Goal: Task Accomplishment & Management: Complete application form

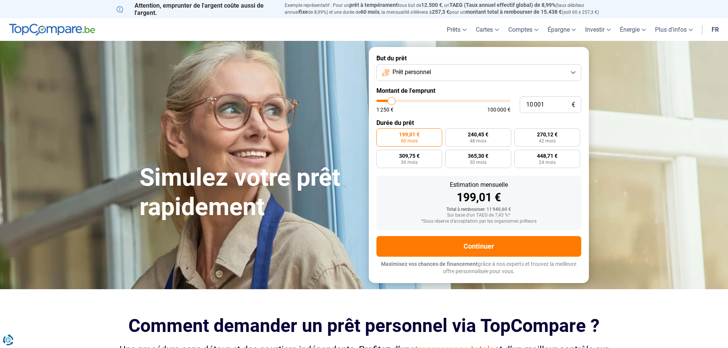
type input "11 250"
type input "11250"
type input "11 500"
type input "11500"
type input "11 750"
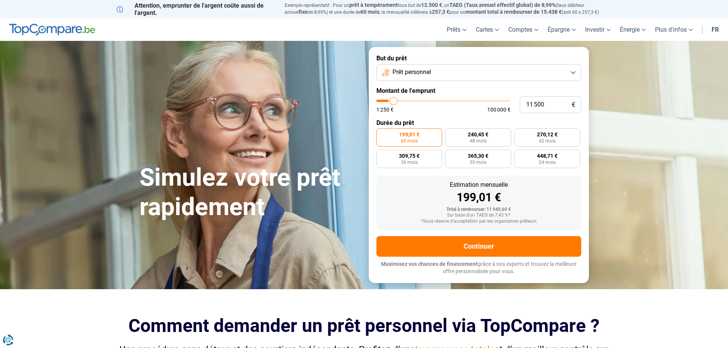
type input "11750"
type input "12 000"
type input "12000"
type input "12 500"
type input "12500"
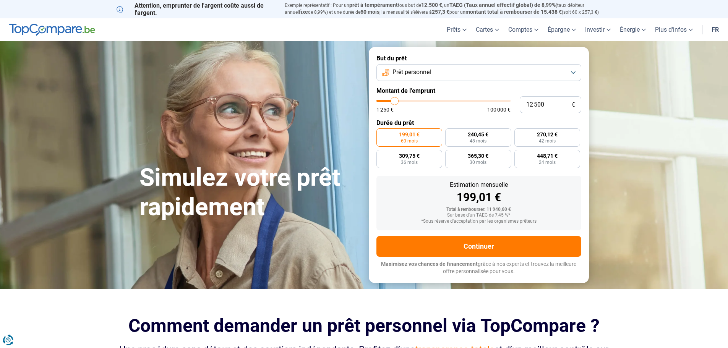
type input "12 750"
type input "12750"
type input "13 000"
type input "13000"
type input "13 250"
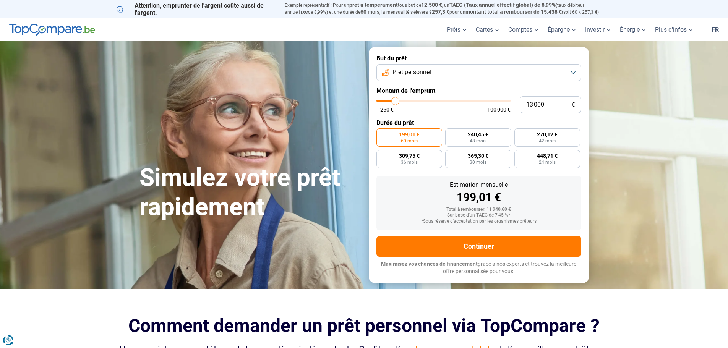
type input "13250"
type input "13 500"
type input "13500"
type input "14 000"
type input "14000"
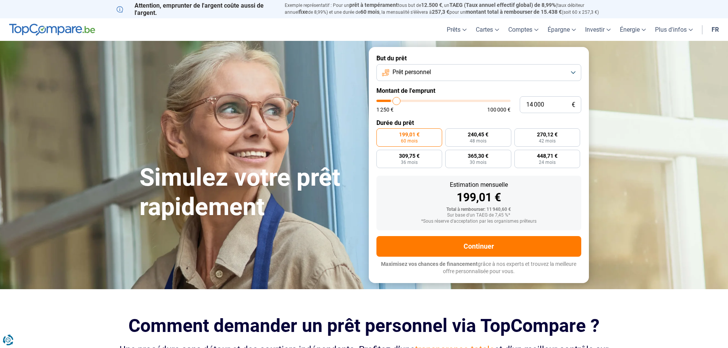
type input "14 250"
type input "14250"
type input "14 500"
type input "14500"
type input "14 750"
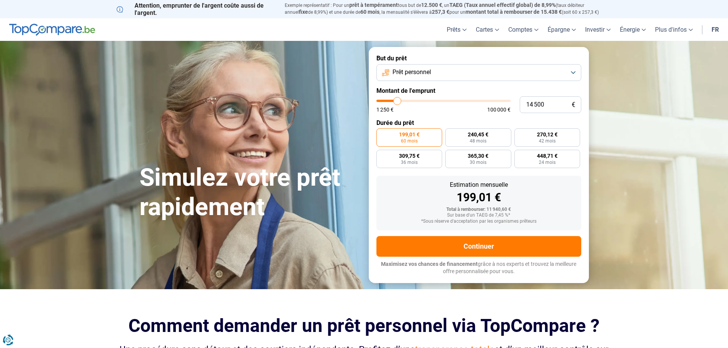
type input "14750"
type input "15 000"
type input "15000"
type input "15 500"
type input "15500"
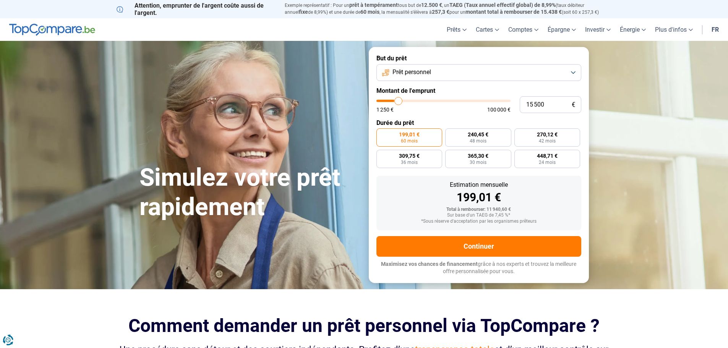
type input "16 250"
type input "16250"
type input "17 000"
type input "17000"
type input "17 250"
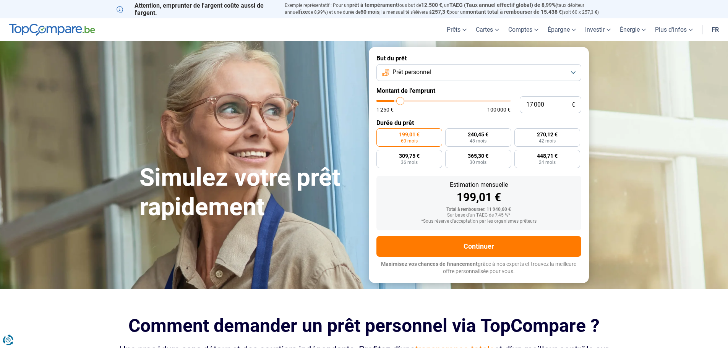
type input "17250"
type input "17 750"
type input "17750"
type input "18 000"
type input "18000"
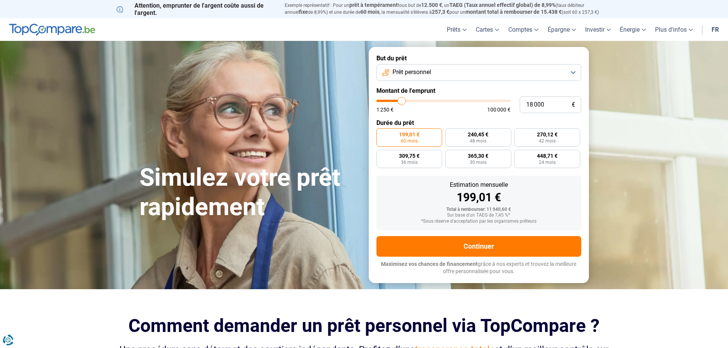
type input "18 750"
type input "18750"
type input "19 000"
type input "19000"
type input "19 750"
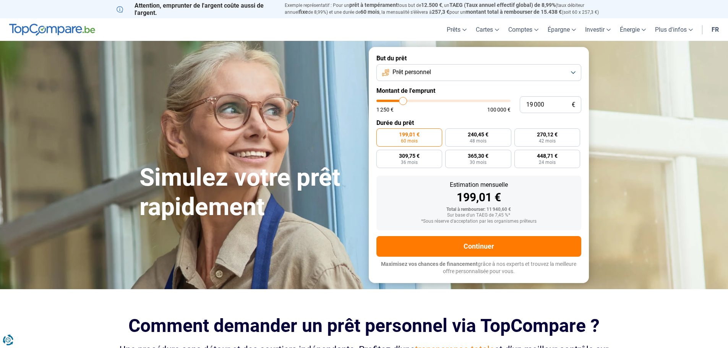
type input "19750"
type input "20 000"
type input "20000"
type input "20 500"
type input "20500"
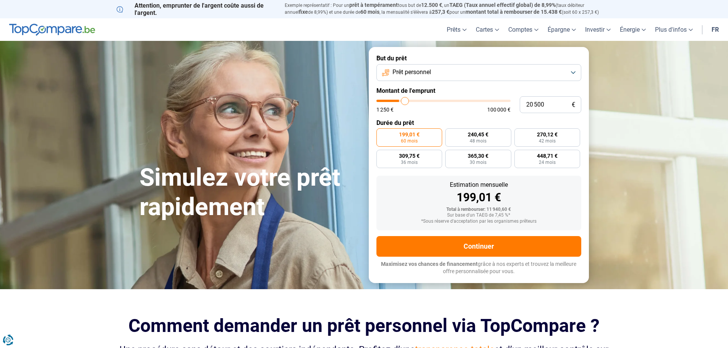
type input "22 000"
type input "22000"
type input "23 000"
type input "23000"
type input "24 250"
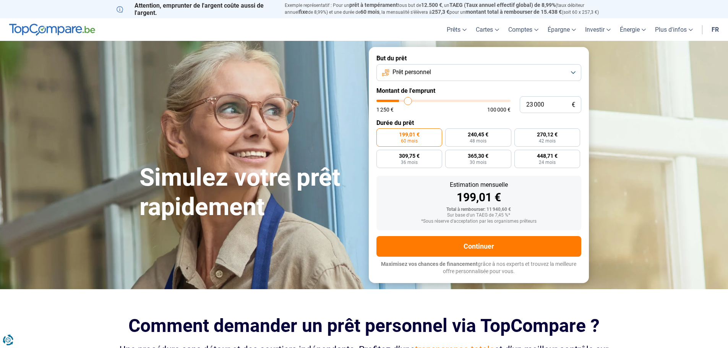
type input "24250"
type input "24 750"
type input "24750"
type input "25 750"
type input "25750"
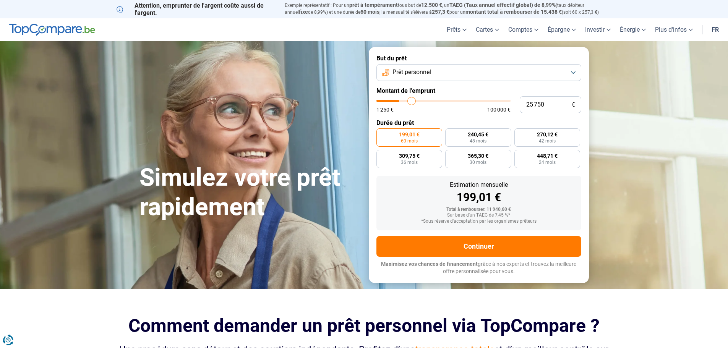
type input "26 500"
type input "26500"
type input "27 250"
type input "27250"
type input "28 250"
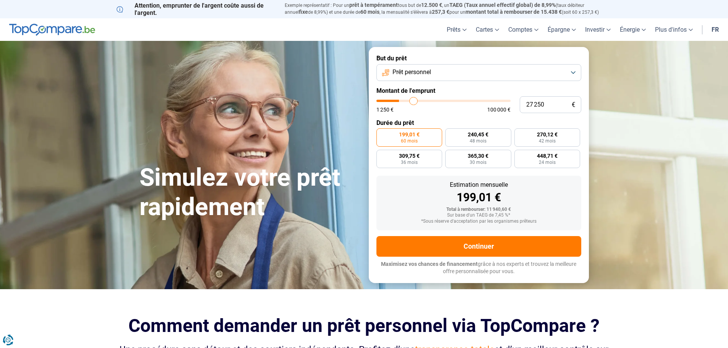
type input "28250"
type input "28 750"
type input "28750"
type input "29 500"
type input "29500"
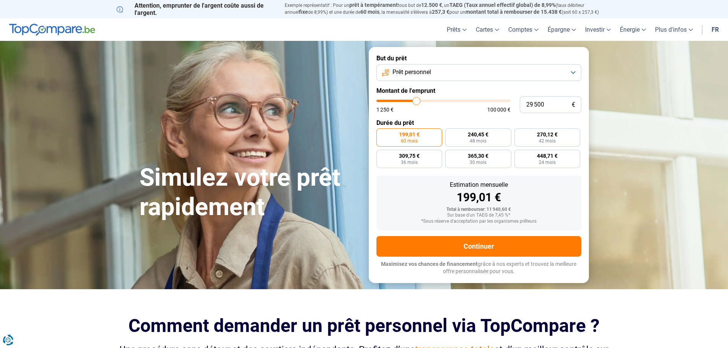
type input "30 250"
type input "30250"
type input "30 500"
type input "30500"
type input "31 000"
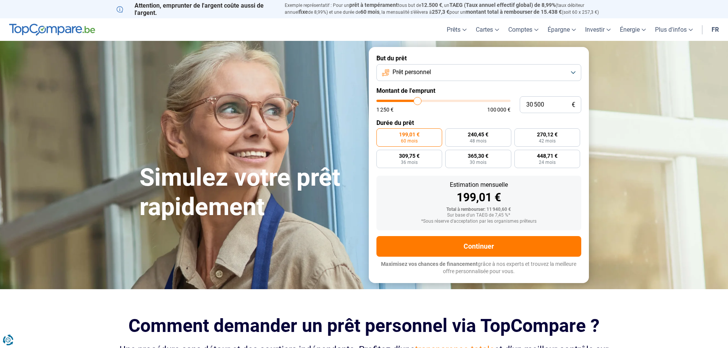
type input "31000"
type input "31 750"
type input "31750"
type input "32 500"
type input "32500"
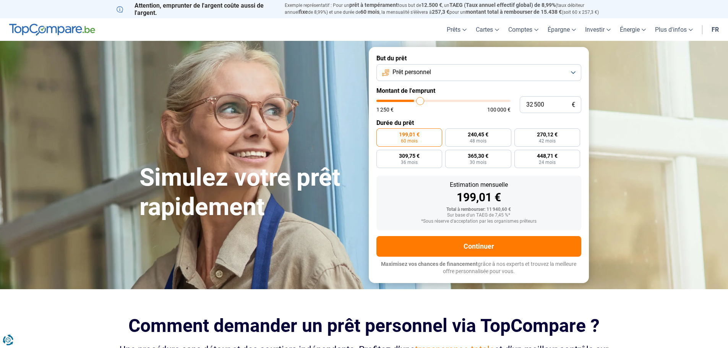
type input "33 250"
type input "33250"
type input "33 750"
type input "33750"
type input "34 250"
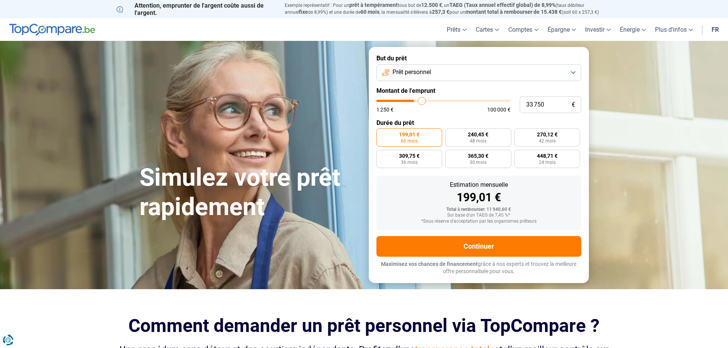
type input "34250"
type input "35 250"
type input "35250"
type input "35 750"
type input "35750"
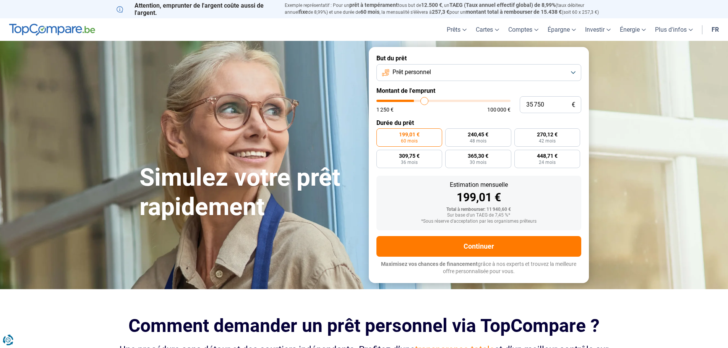
type input "36 250"
type input "36250"
type input "36 500"
type input "36500"
type input "37 250"
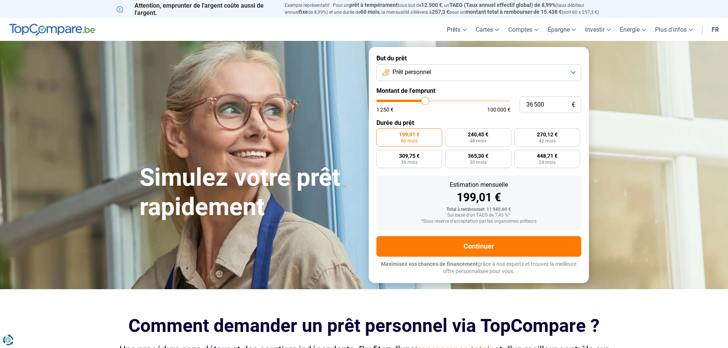
type input "37250"
type input "38 250"
type input "38250"
type input "38 500"
type input "38500"
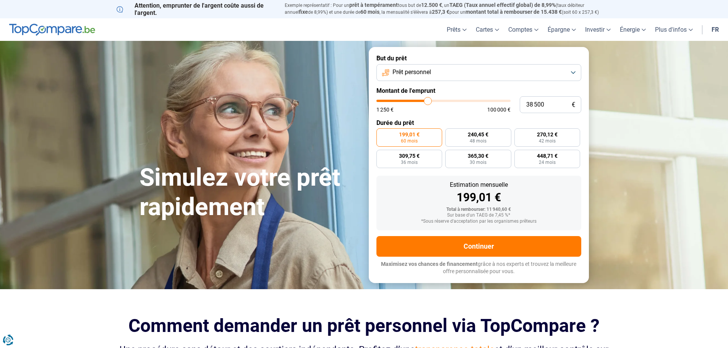
type input "39 250"
type input "39250"
type input "40 000"
type input "40000"
type input "40 750"
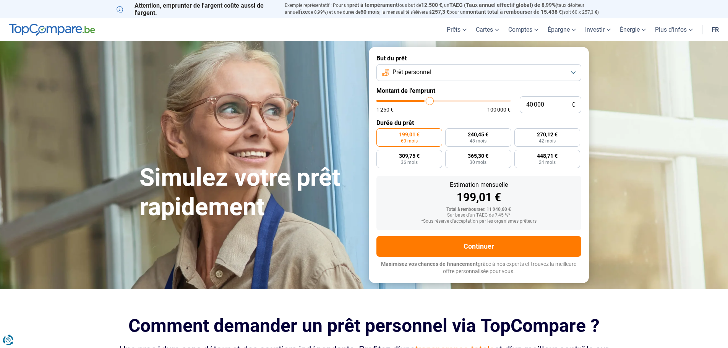
type input "40750"
type input "41 500"
type input "41500"
type input "42 250"
type input "42250"
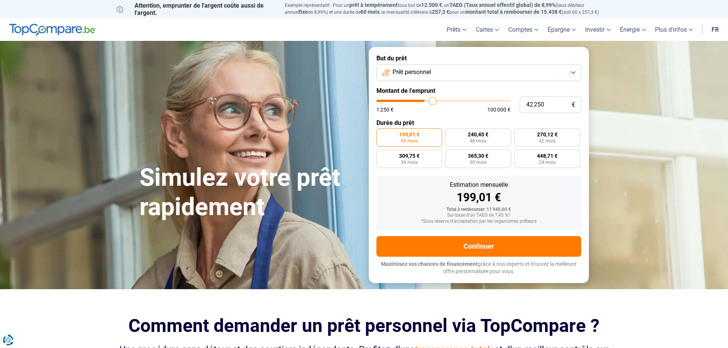
type input "43 000"
type input "43000"
type input "44 000"
type input "44000"
type input "44 250"
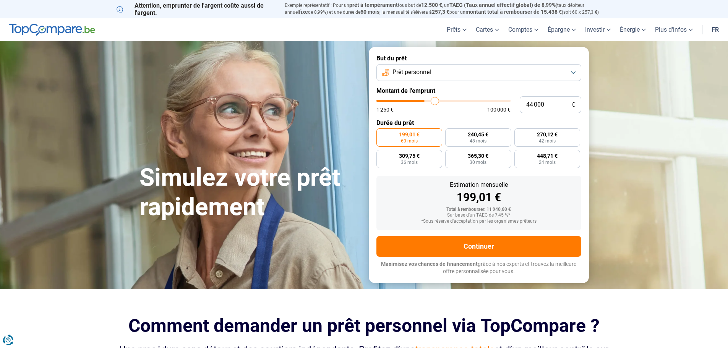
type input "44250"
type input "45 000"
type input "45000"
type input "45 250"
type input "45250"
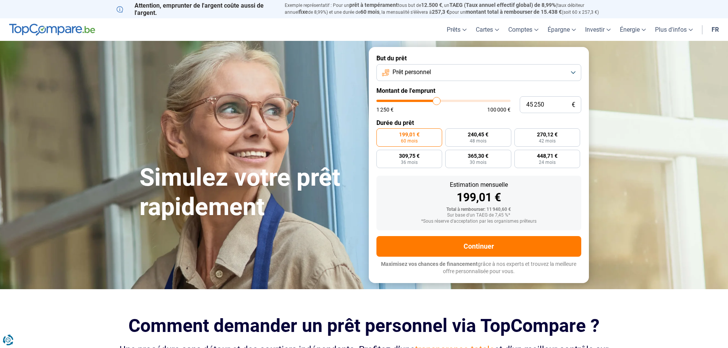
type input "45 500"
type input "45500"
type input "46 000"
type input "46000"
type input "46 500"
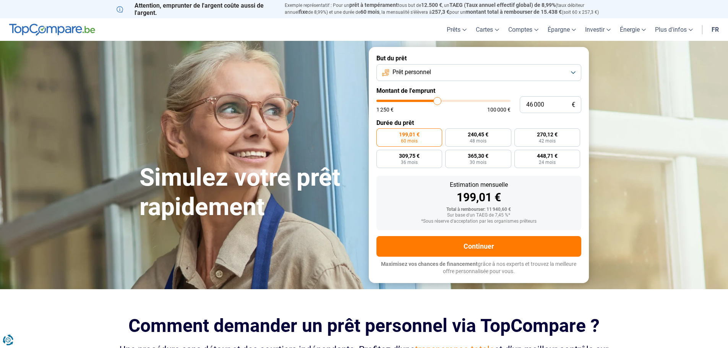
type input "46500"
type input "46 750"
type input "46750"
type input "47 000"
type input "47000"
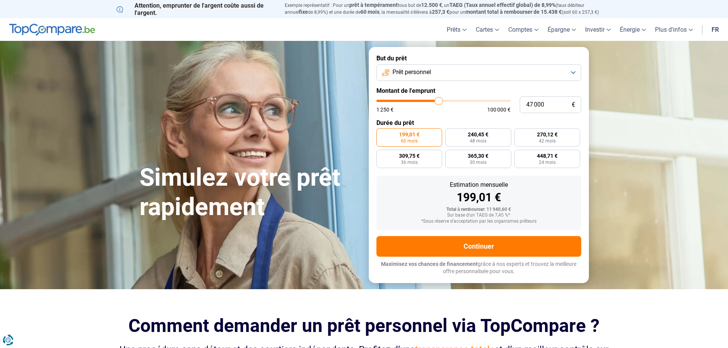
type input "47 250"
type input "47250"
type input "47 500"
type input "47500"
type input "48 500"
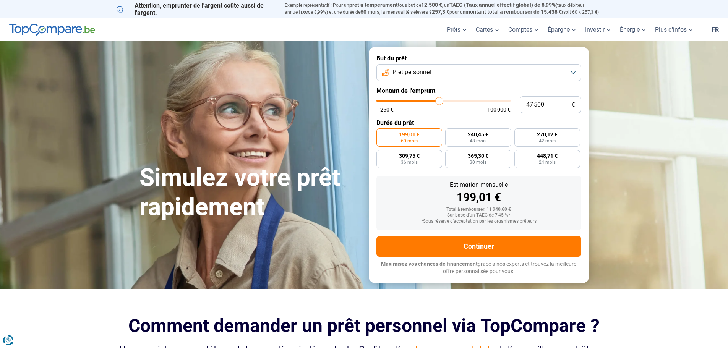
type input "48500"
type input "49 000"
type input "49000"
type input "49 750"
type input "49750"
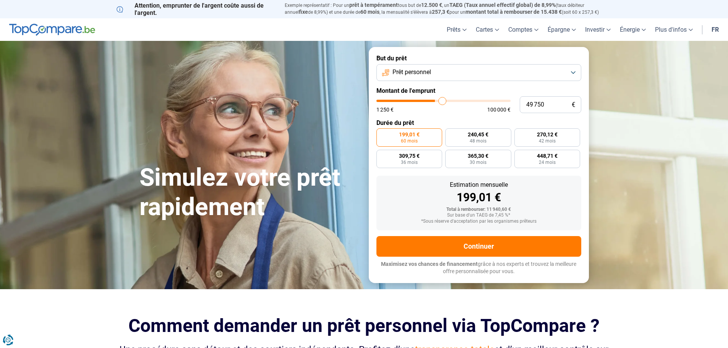
type input "50 500"
type input "50500"
type input "51 250"
type input "51250"
type input "51 500"
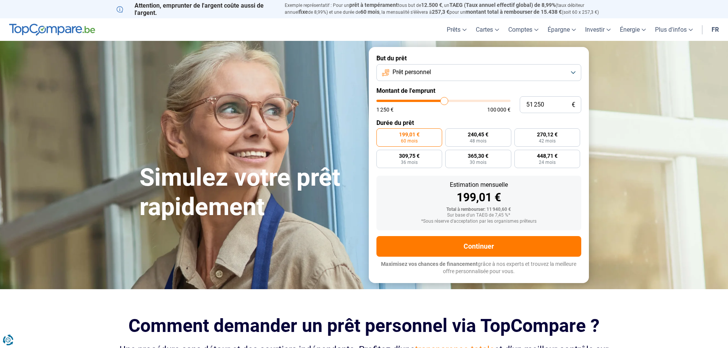
type input "51500"
type input "52 000"
type input "52000"
type input "52 500"
type input "52500"
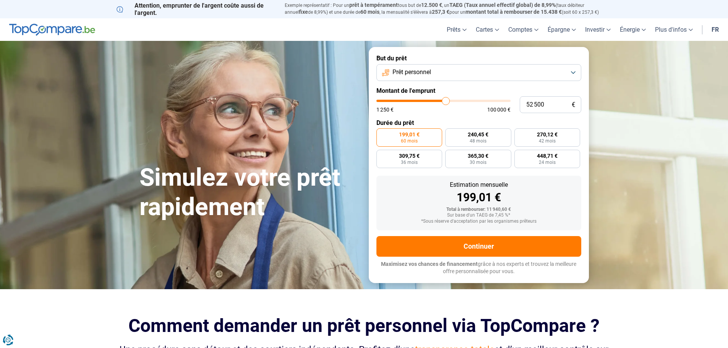
type input "52 750"
type input "52750"
type input "53 000"
type input "53000"
type input "53 250"
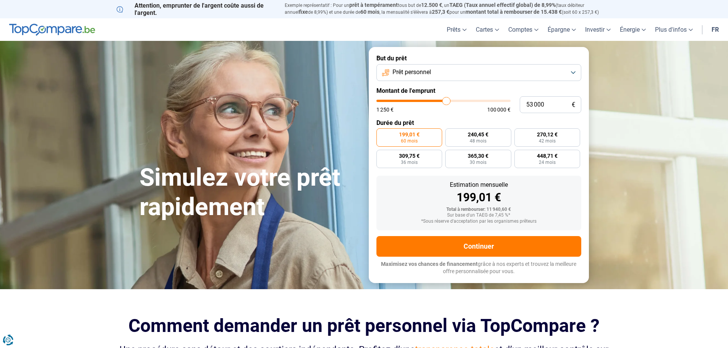
type input "53250"
type input "53 500"
type input "53500"
type input "53 250"
type input "53250"
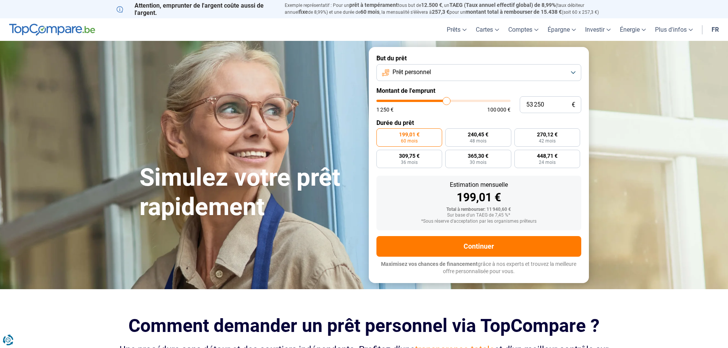
type input "53 000"
type input "53000"
type input "52 750"
type input "52750"
type input "52 500"
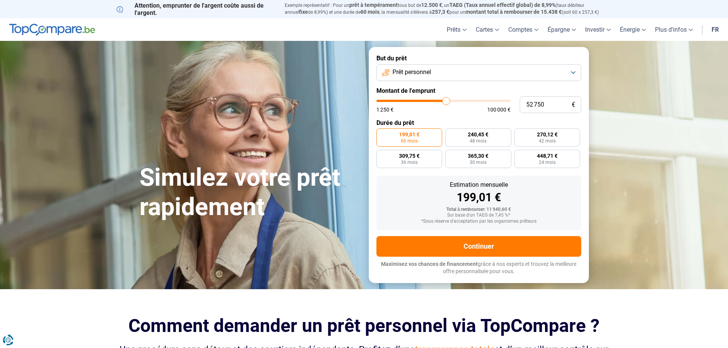
type input "52500"
type input "52 000"
type input "52000"
type input "51 750"
type input "51750"
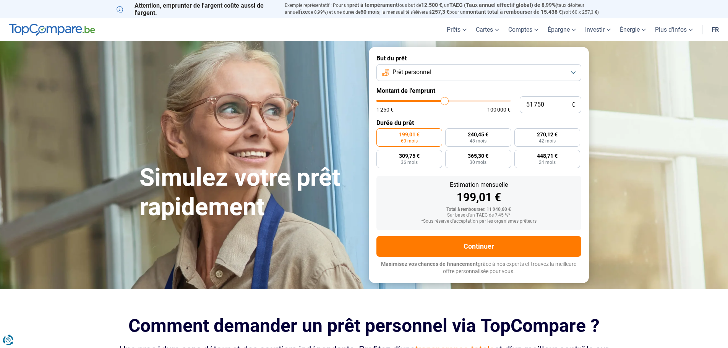
type input "51 500"
type input "51500"
type input "51 250"
type input "51250"
type input "50 500"
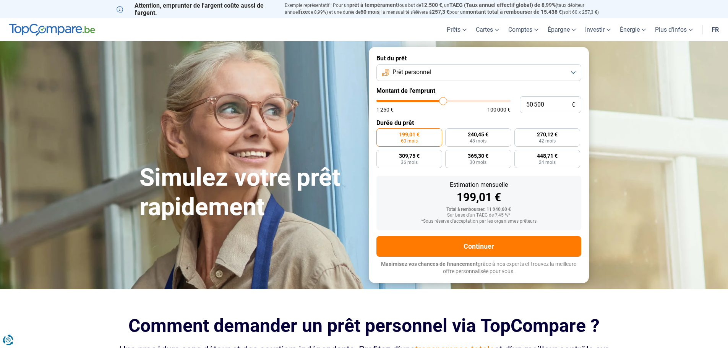
drag, startPoint x: 392, startPoint y: 100, endPoint x: 443, endPoint y: 107, distance: 51.3
type input "50500"
click at [443, 102] on input "range" at bounding box center [443, 101] width 134 height 2
radio input "false"
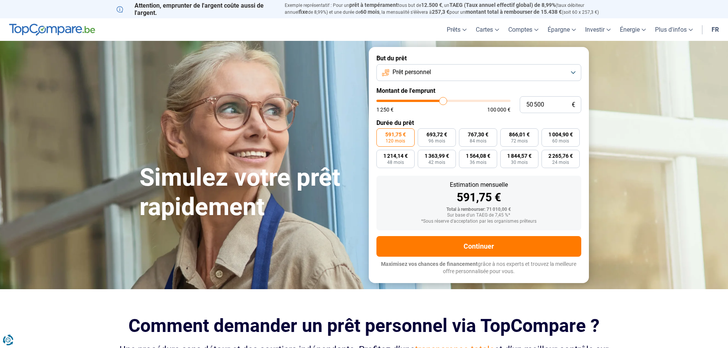
drag, startPoint x: 443, startPoint y: 107, endPoint x: 449, endPoint y: 107, distance: 6.1
click at [449, 107] on div "1 250 € 100 000 €" at bounding box center [443, 109] width 134 height 5
type input "50 250"
type input "50250"
type input "50 000"
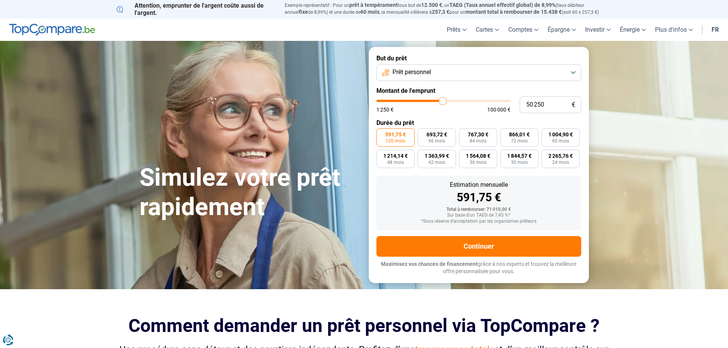
type input "50000"
type input "49 750"
type input "49750"
type input "50 000"
type input "50000"
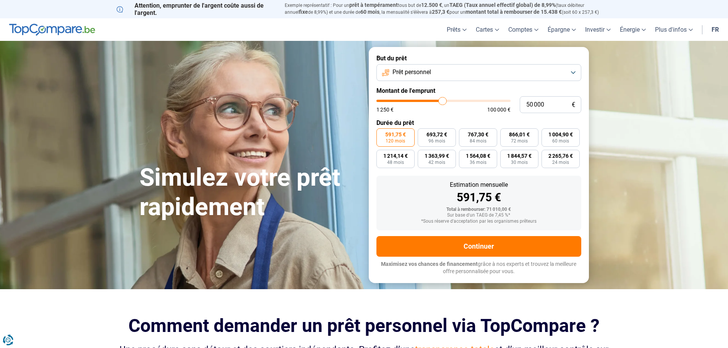
type input "50 250"
type input "50250"
type input "50 500"
type input "50500"
type input "50 250"
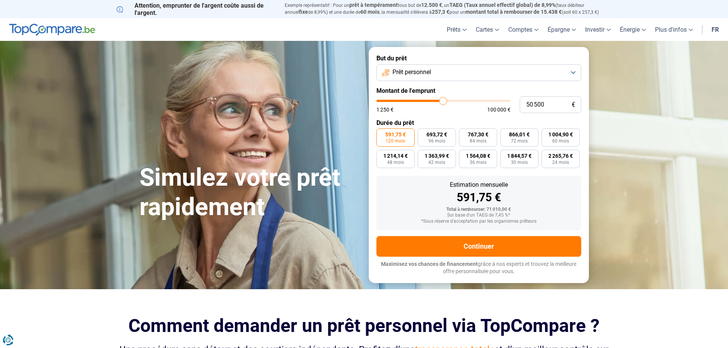
type input "50250"
type input "50 000"
type input "50000"
type input "49 750"
type input "49750"
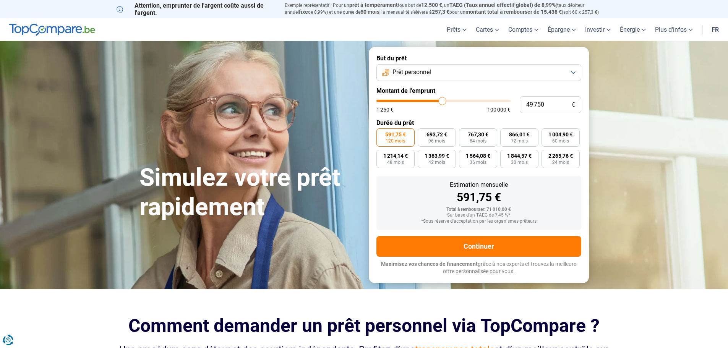
type input "50 000"
type input "50000"
click at [443, 102] on input "range" at bounding box center [443, 101] width 134 height 2
click at [426, 70] on span "Prêt personnel" at bounding box center [411, 72] width 39 height 8
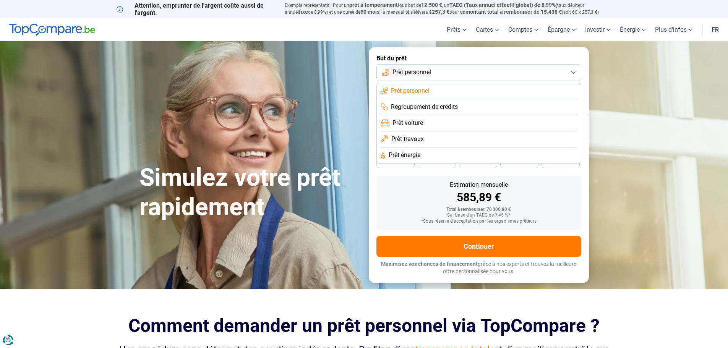
click at [398, 139] on span "Prêt travaux" at bounding box center [407, 139] width 32 height 8
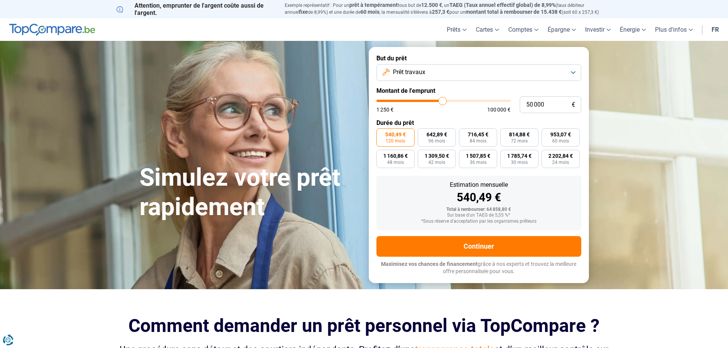
click at [377, 176] on form "But du prêt Prêt travaux Montant de l'emprunt 50 000 € 1 250 € 100 000 € Durée …" at bounding box center [479, 165] width 220 height 236
click at [410, 139] on label "540,49 € 120 mois" at bounding box center [395, 137] width 38 height 18
click at [381, 133] on input "540,49 € 120 mois" at bounding box center [378, 130] width 5 height 5
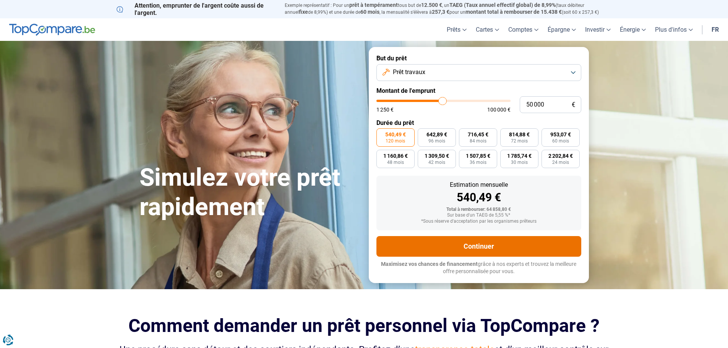
click at [478, 249] on button "Continuer" at bounding box center [478, 246] width 205 height 21
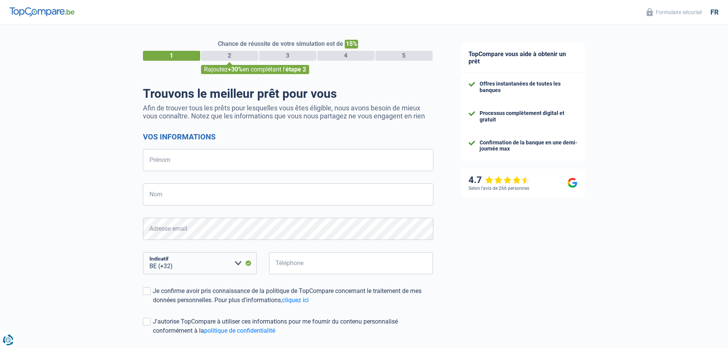
select select "32"
